Goal: Navigation & Orientation: Find specific page/section

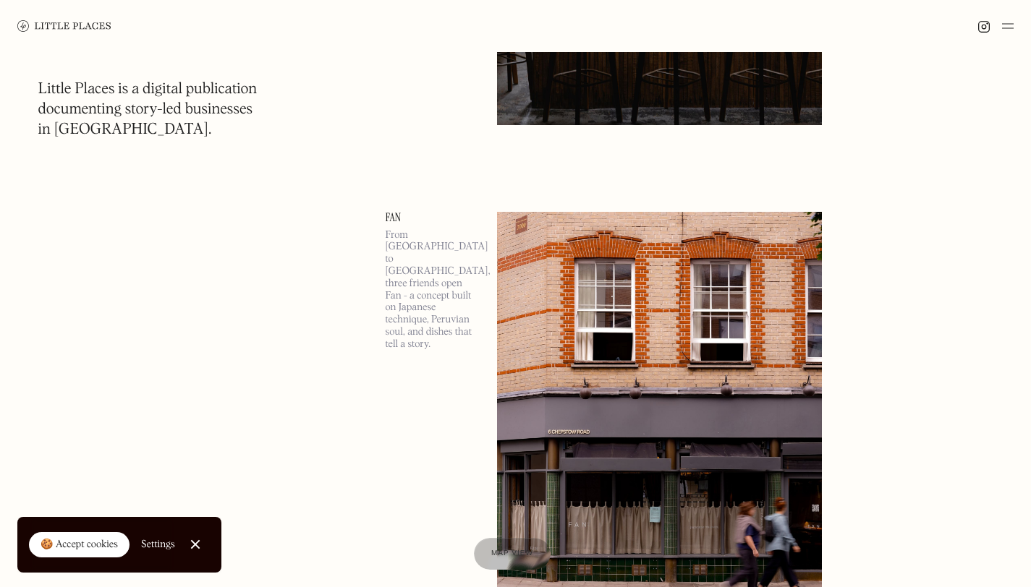
scroll to position [457, 0]
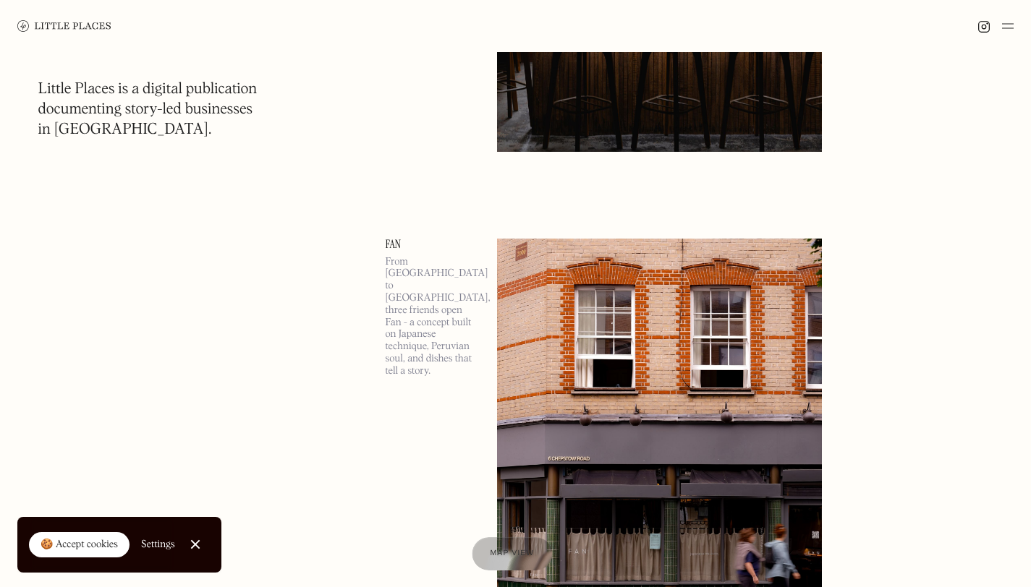
click at [516, 564] on div at bounding box center [512, 553] width 80 height 33
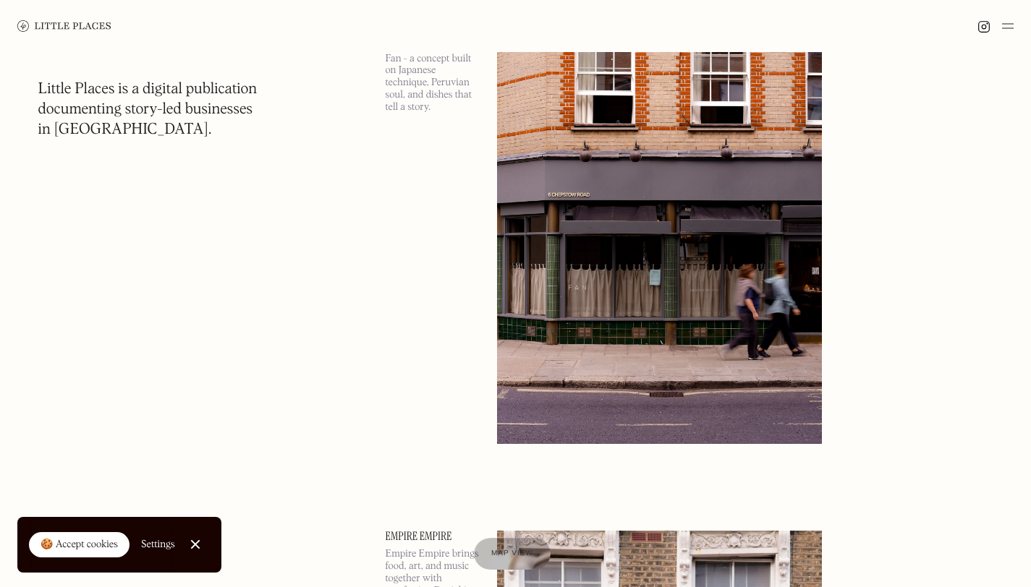
scroll to position [735, 0]
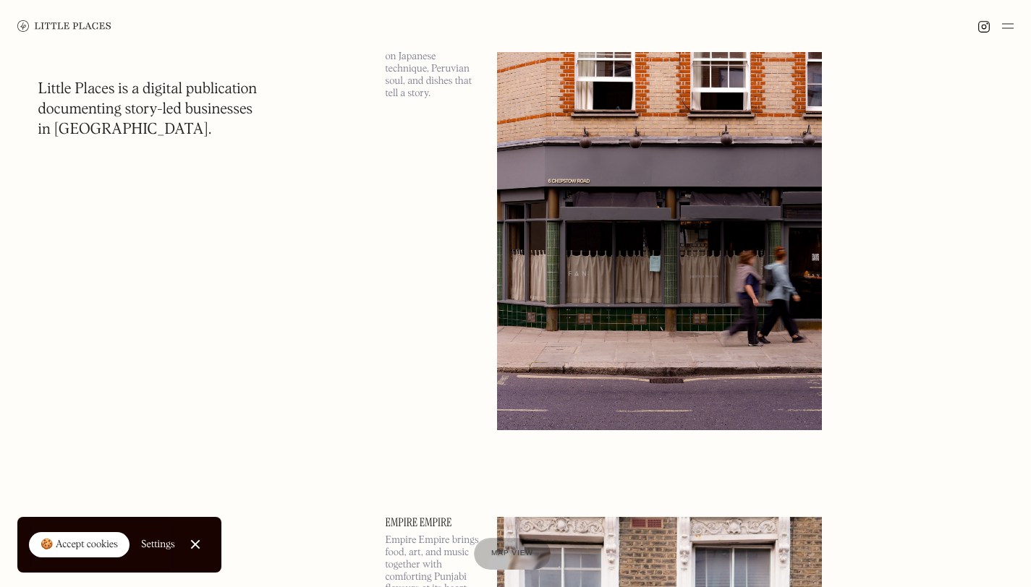
click at [192, 542] on link "Close Cookie Popup" at bounding box center [195, 544] width 29 height 29
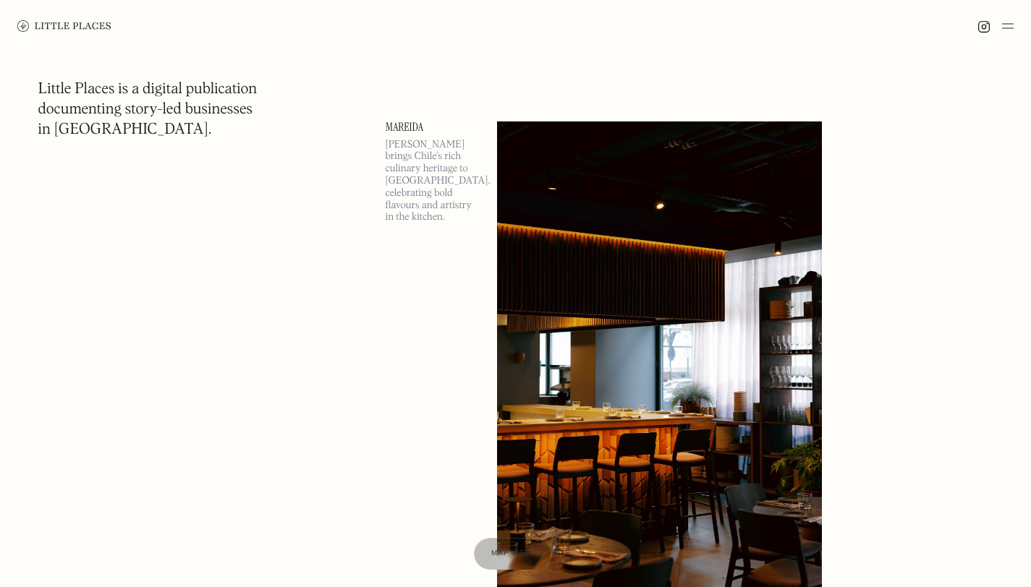
scroll to position [6156, 0]
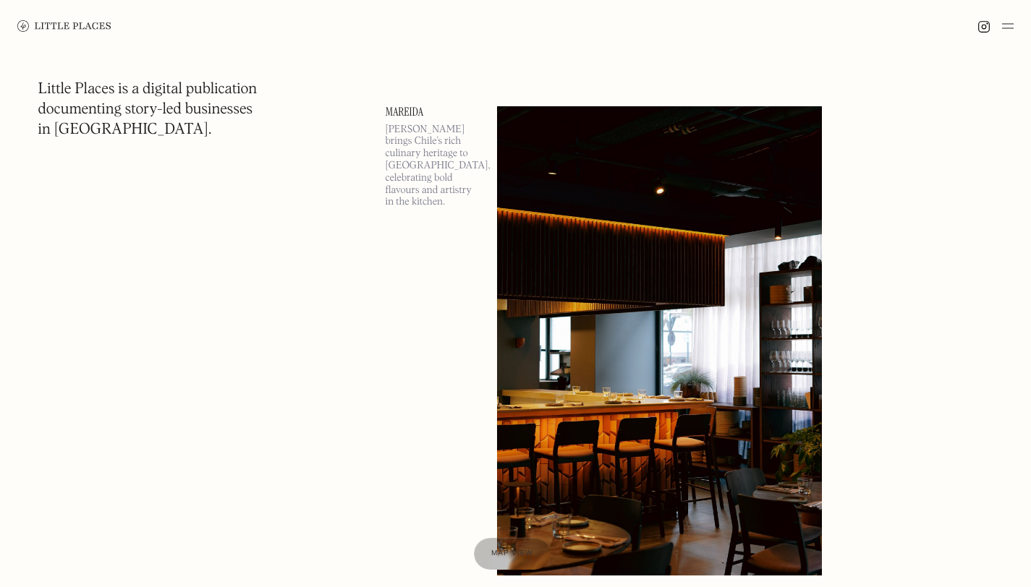
click at [1010, 21] on img at bounding box center [1008, 25] width 12 height 17
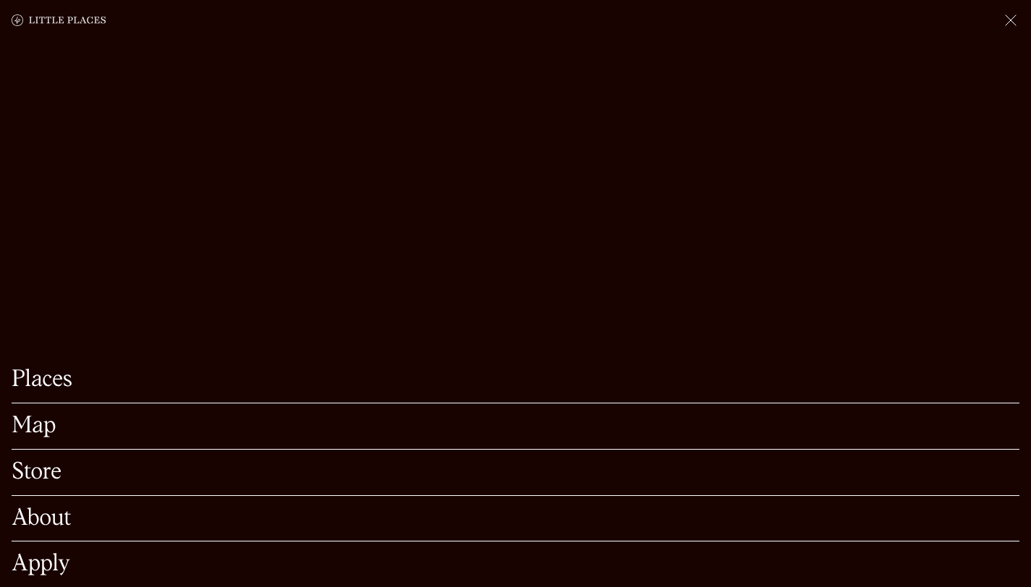
click at [1010, 21] on img at bounding box center [1010, 20] width 17 height 17
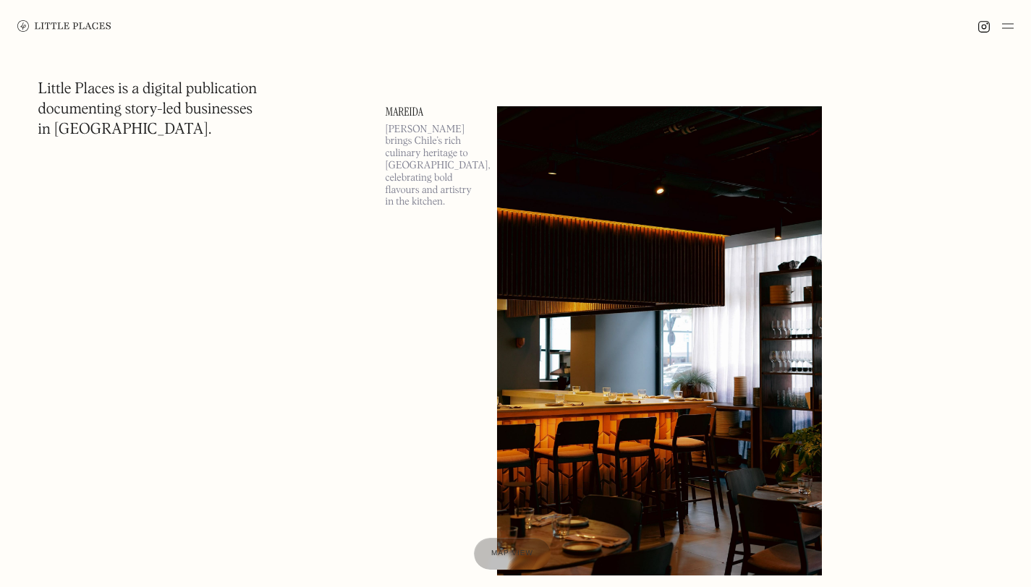
click at [1010, 21] on img at bounding box center [1008, 25] width 12 height 17
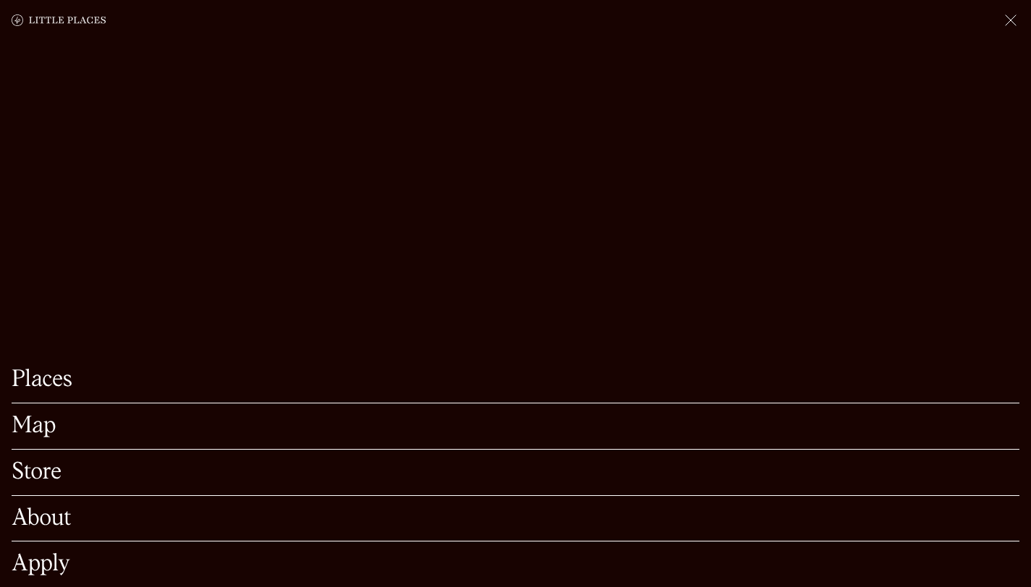
click at [69, 369] on link "Places" at bounding box center [516, 380] width 1008 height 22
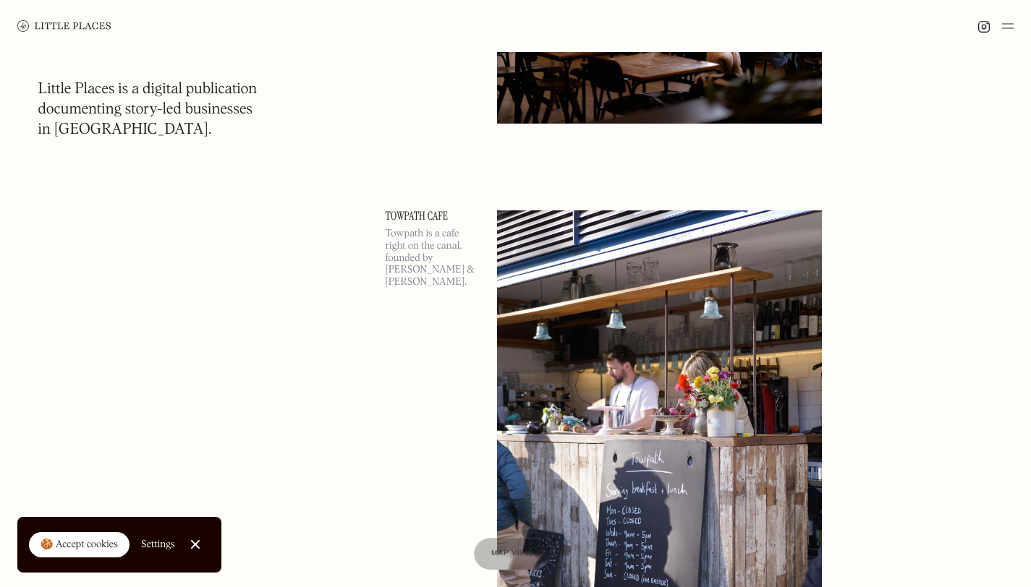
scroll to position [46596, 0]
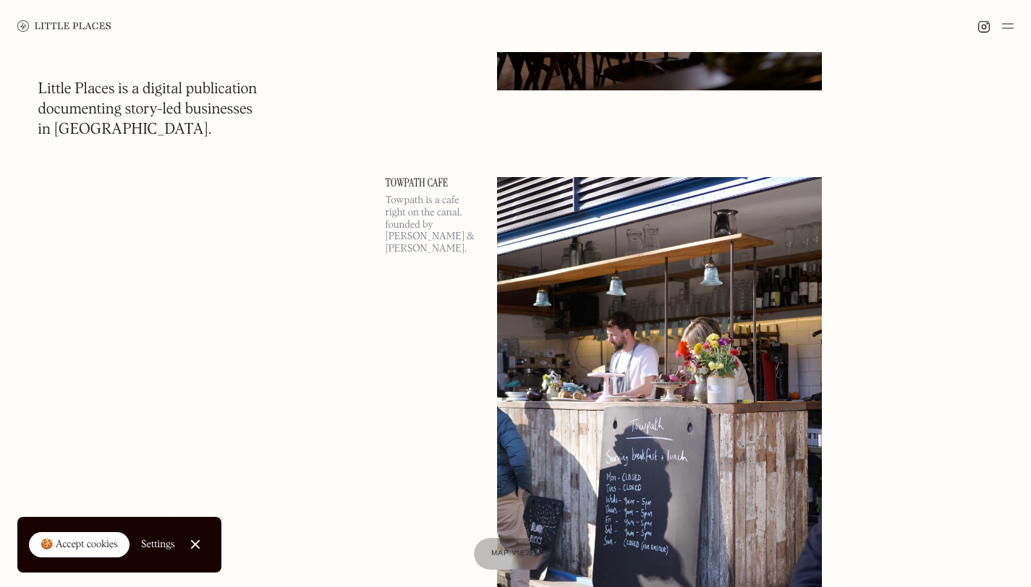
click at [198, 544] on link "Close Cookie Popup" at bounding box center [195, 544] width 29 height 29
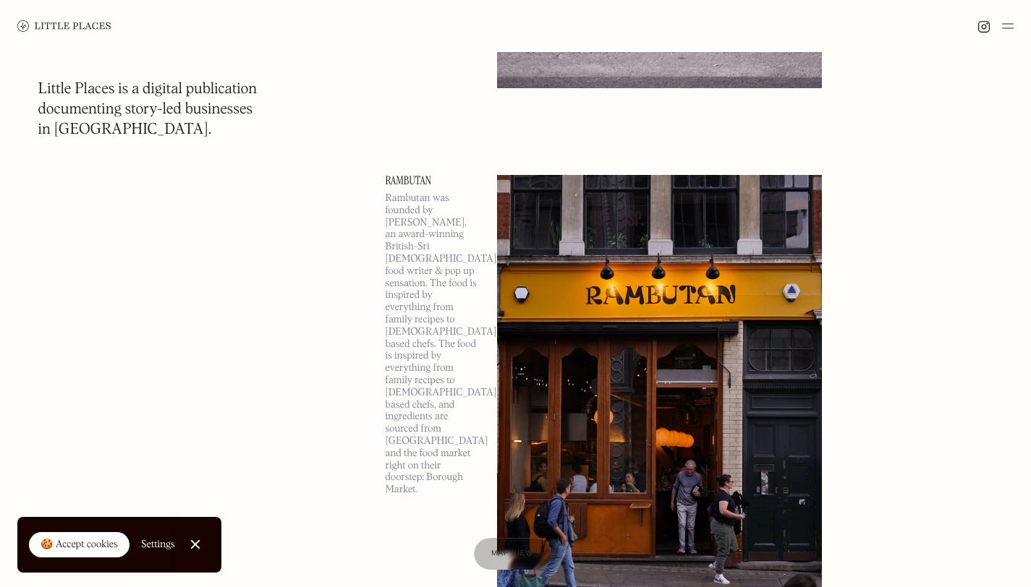
scroll to position [78826, 0]
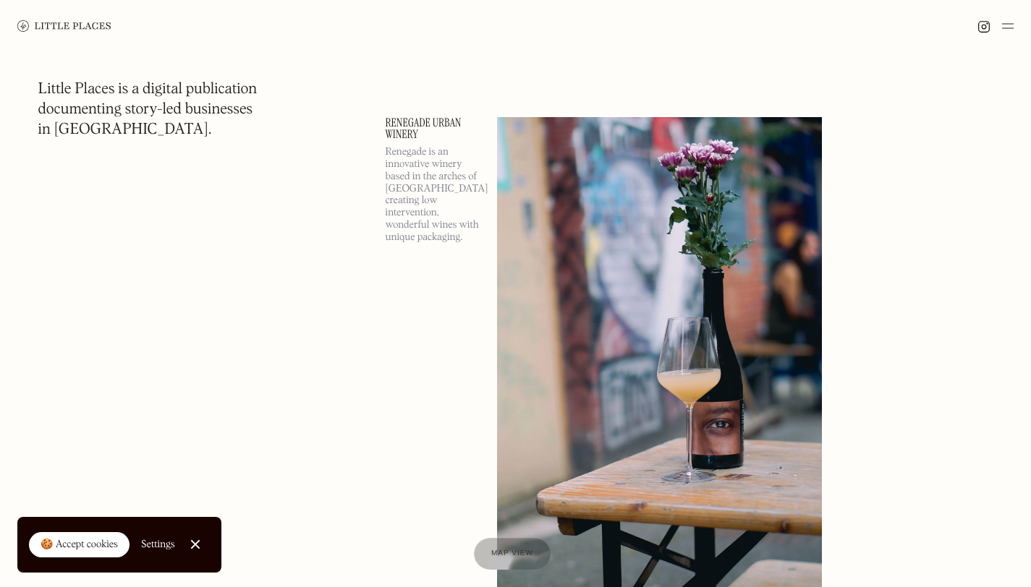
scroll to position [149675, 0]
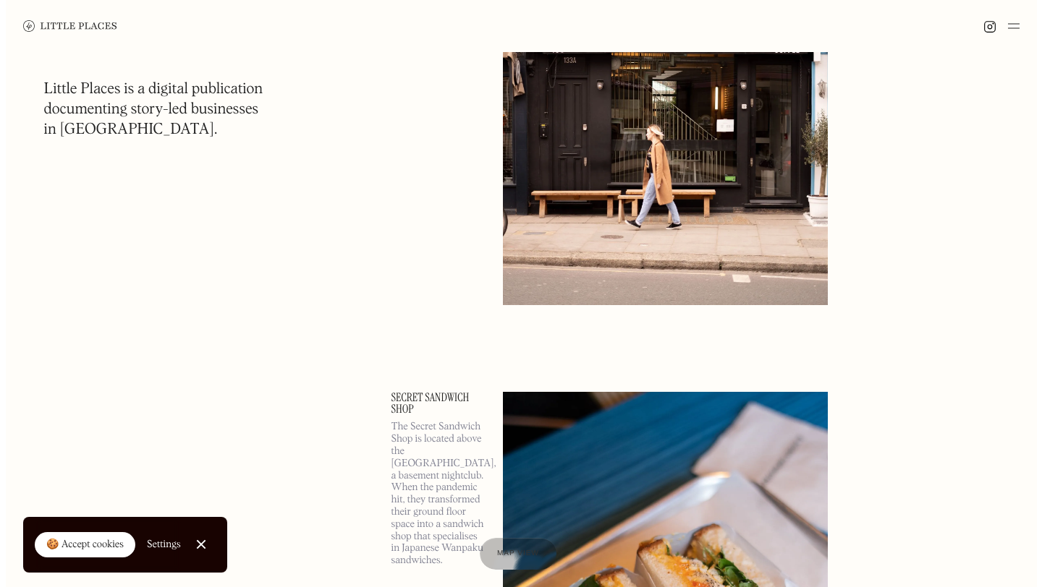
scroll to position [92132, 0]
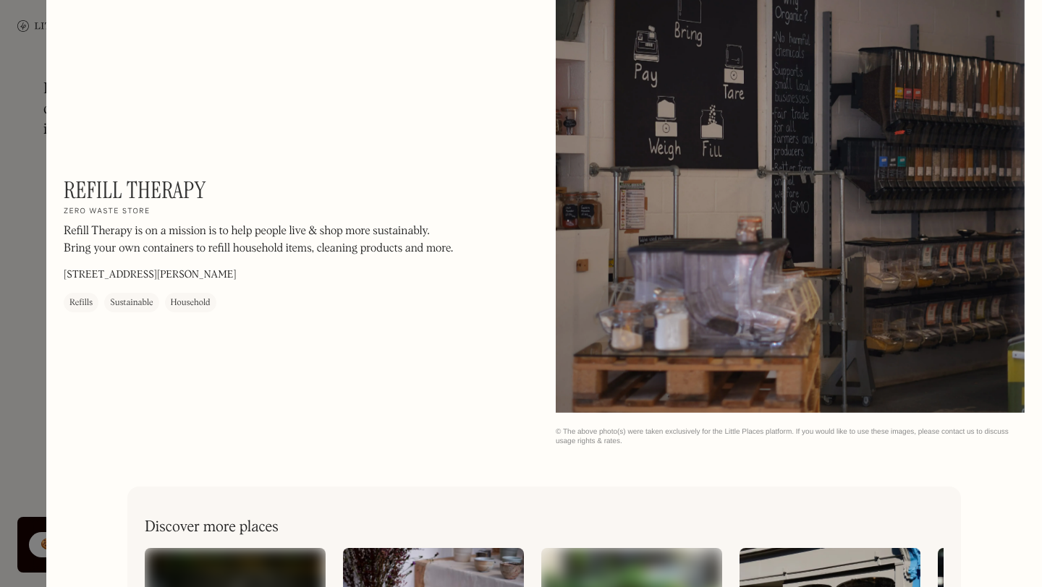
scroll to position [1605, 0]
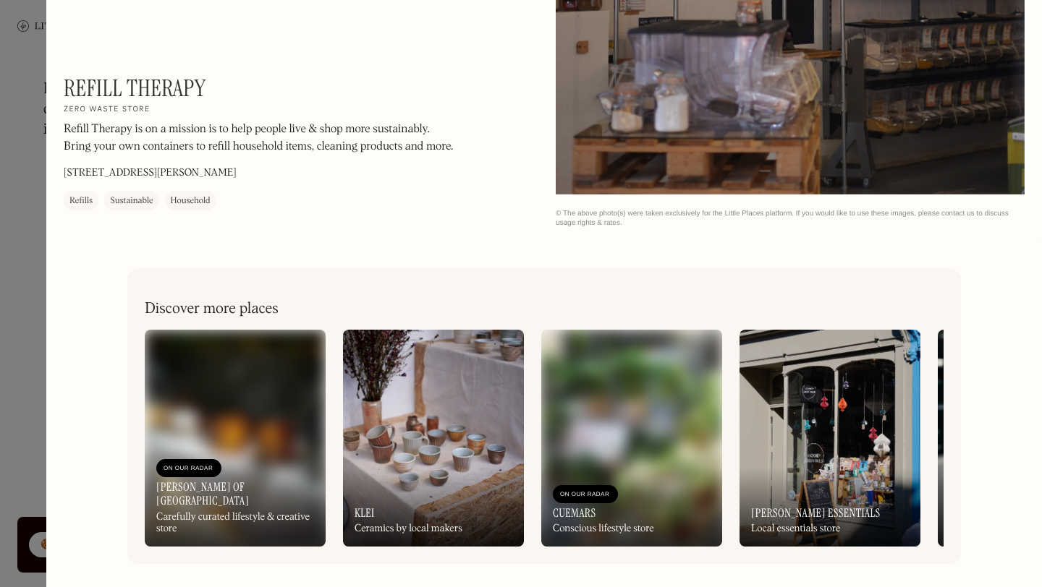
click at [745, 414] on img at bounding box center [829, 438] width 181 height 217
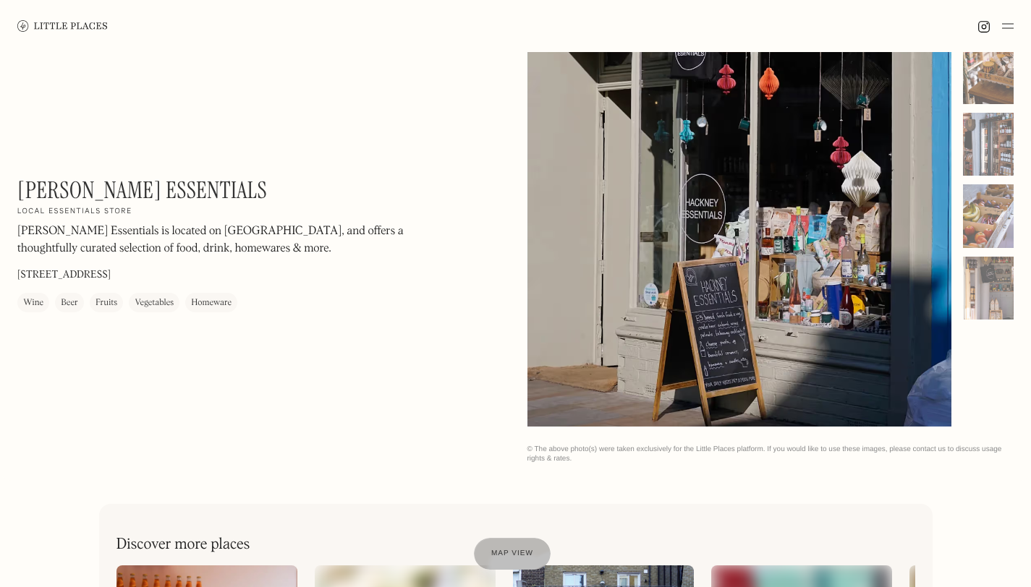
scroll to position [649, 0]
